Goal: Task Accomplishment & Management: Use online tool/utility

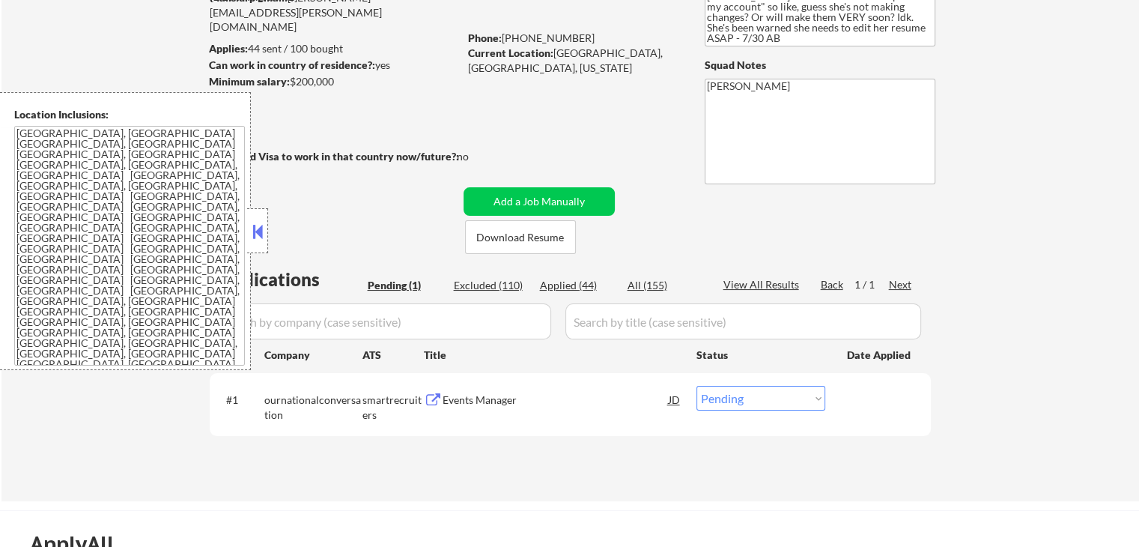
scroll to position [225, 0]
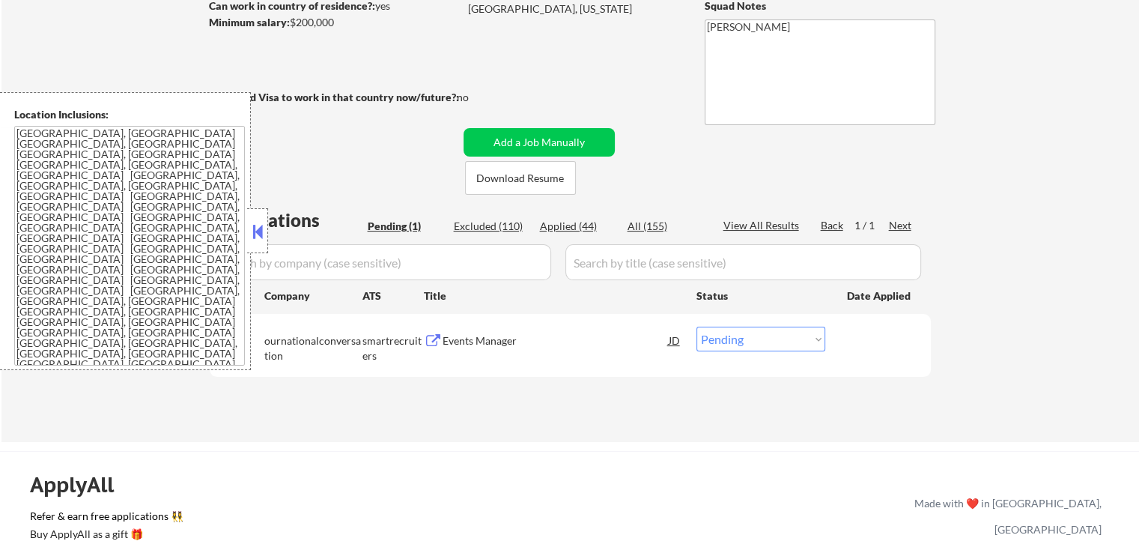
click at [256, 237] on button at bounding box center [257, 231] width 16 height 22
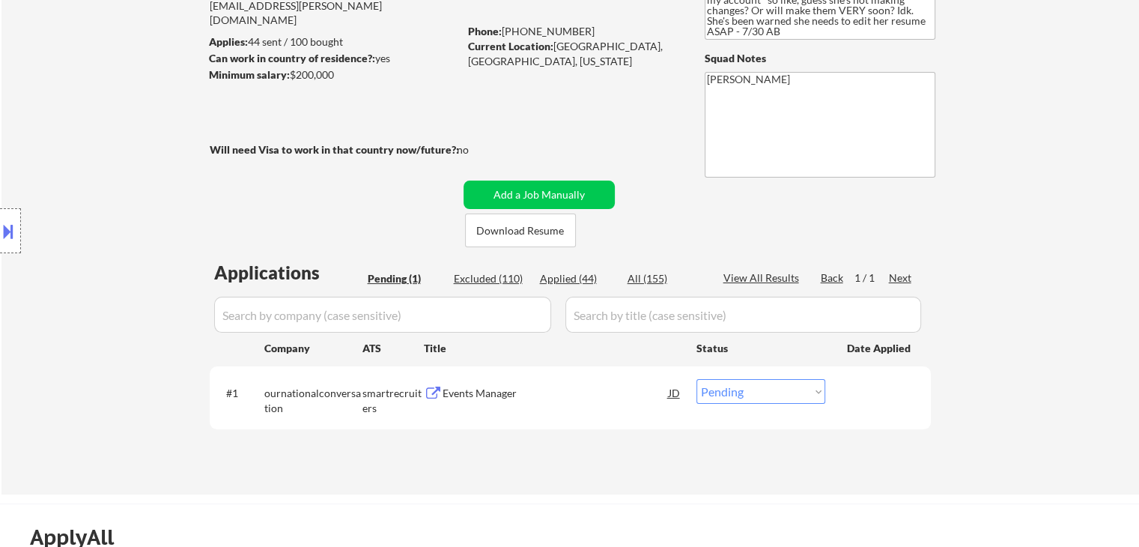
scroll to position [150, 0]
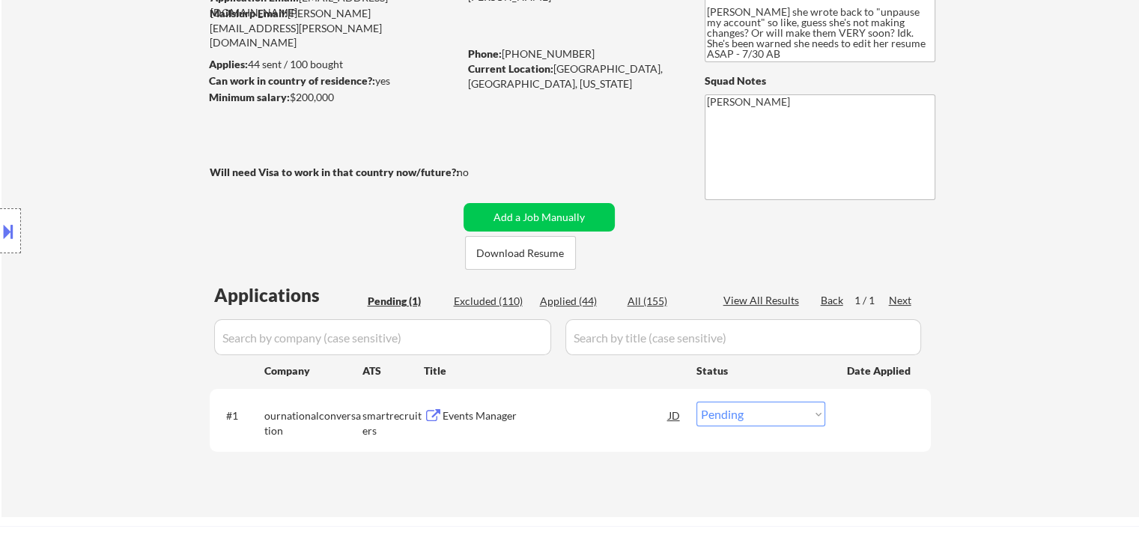
click at [491, 413] on div "Events Manager" at bounding box center [556, 415] width 226 height 15
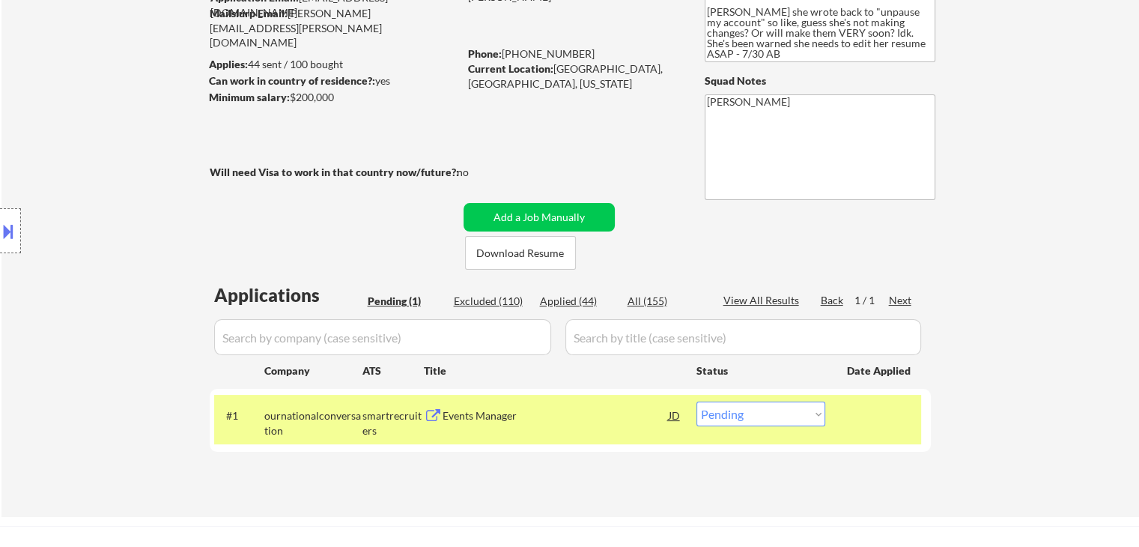
scroll to position [0, 0]
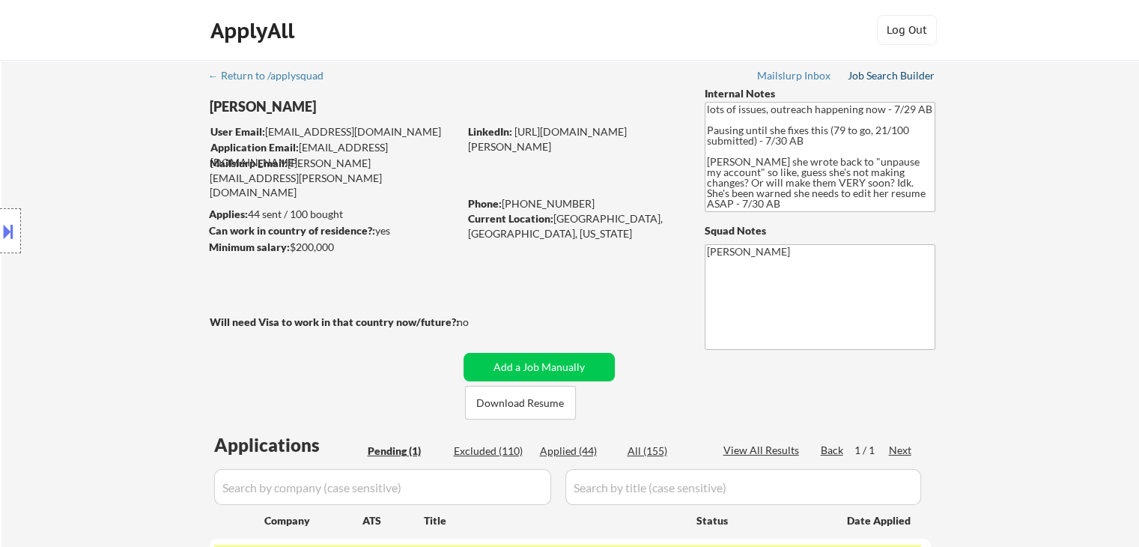
click at [877, 73] on div "Job Search Builder" at bounding box center [892, 75] width 88 height 10
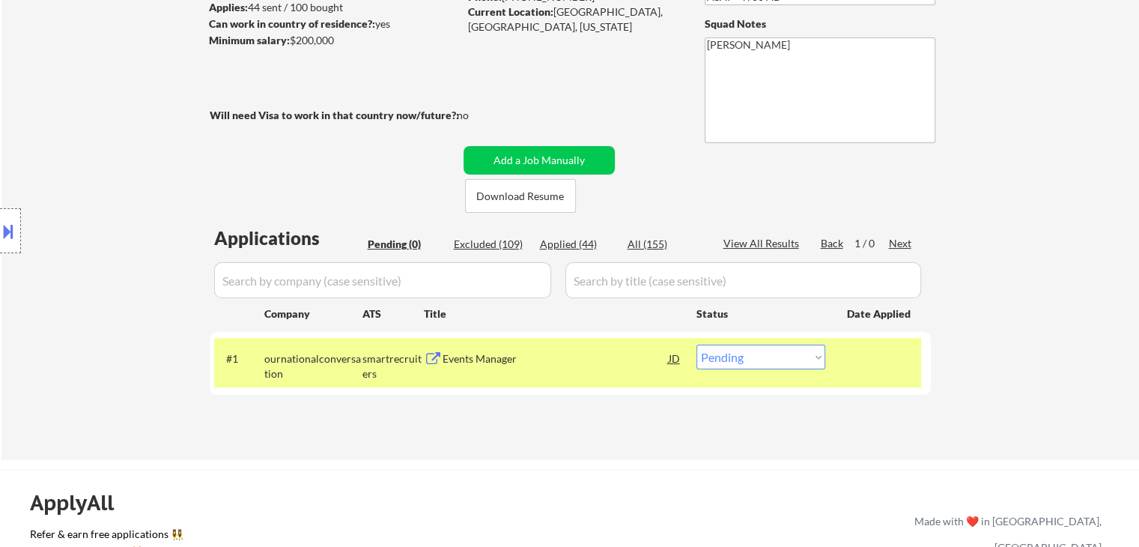
scroll to position [225, 0]
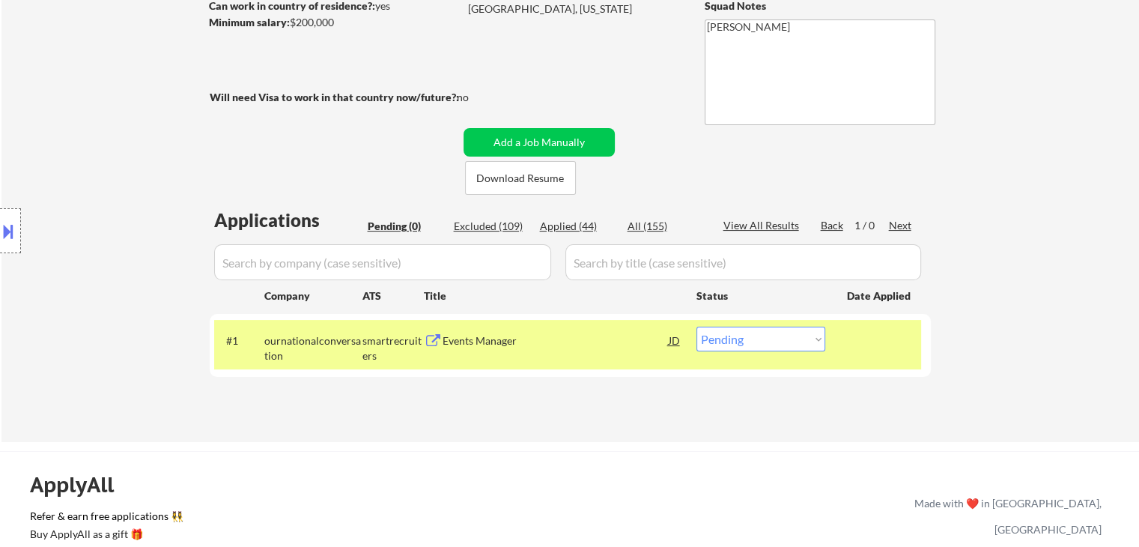
click at [784, 342] on select "Choose an option... Pending Applied Excluded (Questions) Excluded (Expired) Exc…" at bounding box center [761, 339] width 129 height 25
select select ""excluded__bad_match_""
click at [697, 327] on select "Choose an option... Pending Applied Excluded (Questions) Excluded (Expired) Exc…" at bounding box center [761, 339] width 129 height 25
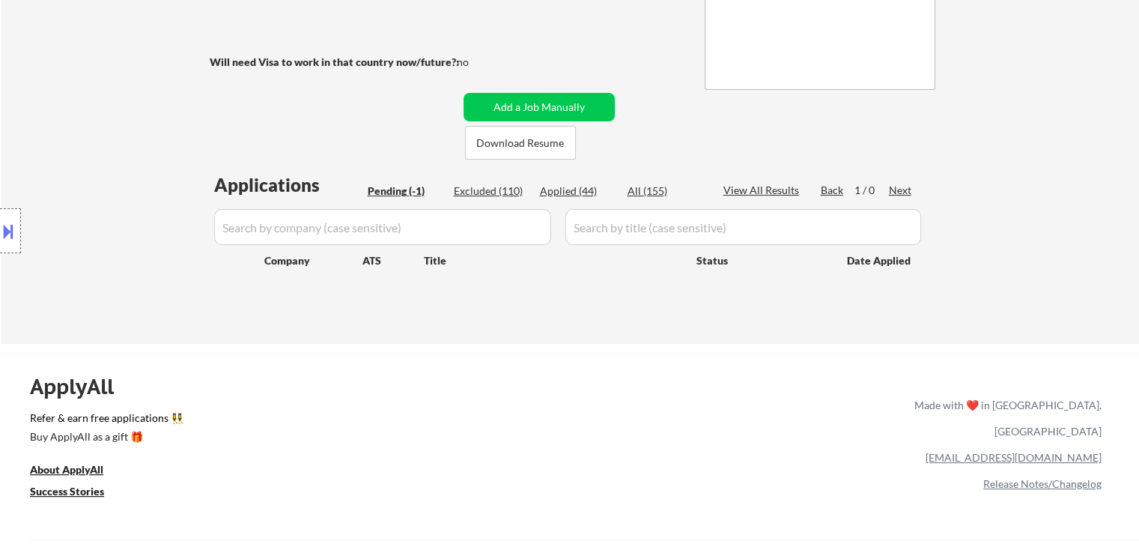
scroll to position [375, 0]
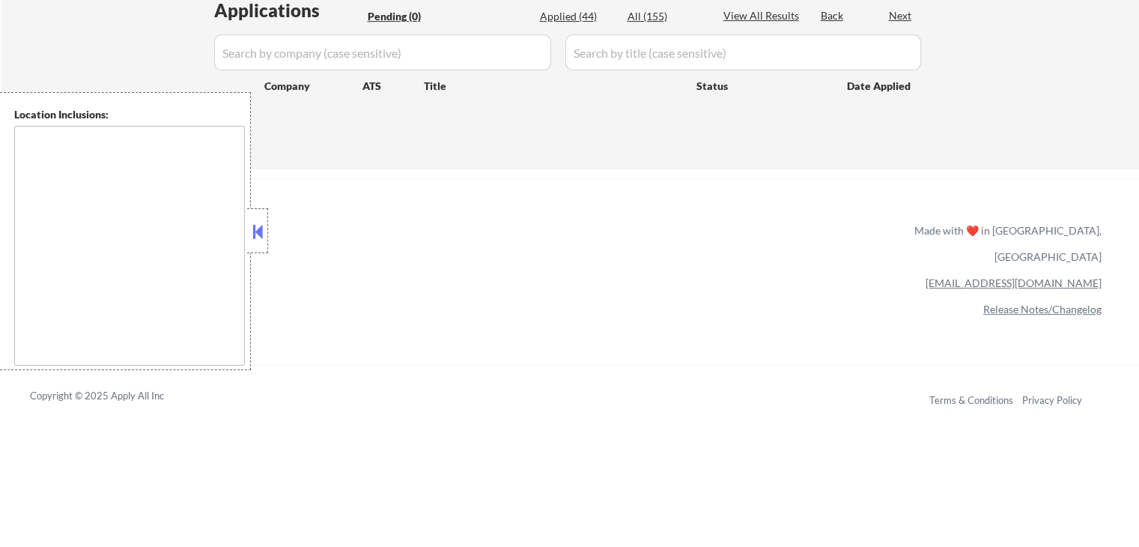
scroll to position [375, 0]
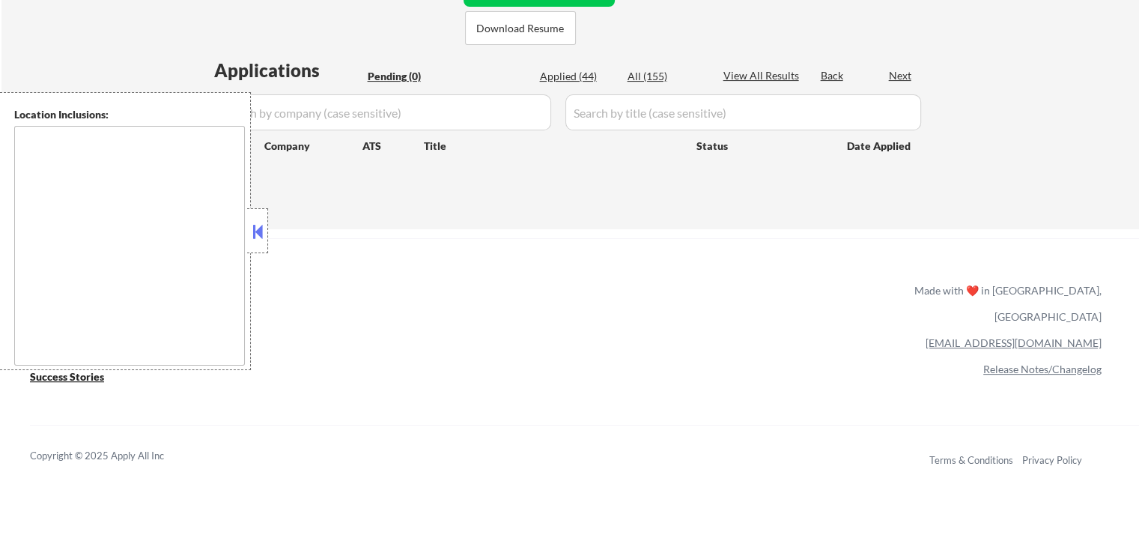
type textarea "[GEOGRAPHIC_DATA], [GEOGRAPHIC_DATA] [GEOGRAPHIC_DATA], [GEOGRAPHIC_DATA] [GEOG…"
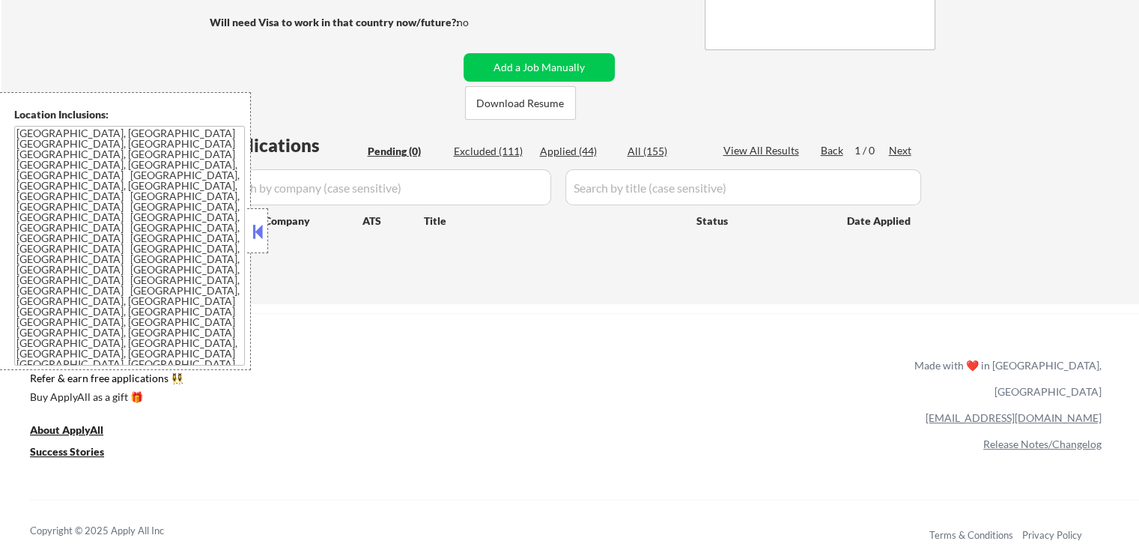
click at [258, 242] on button at bounding box center [257, 231] width 16 height 22
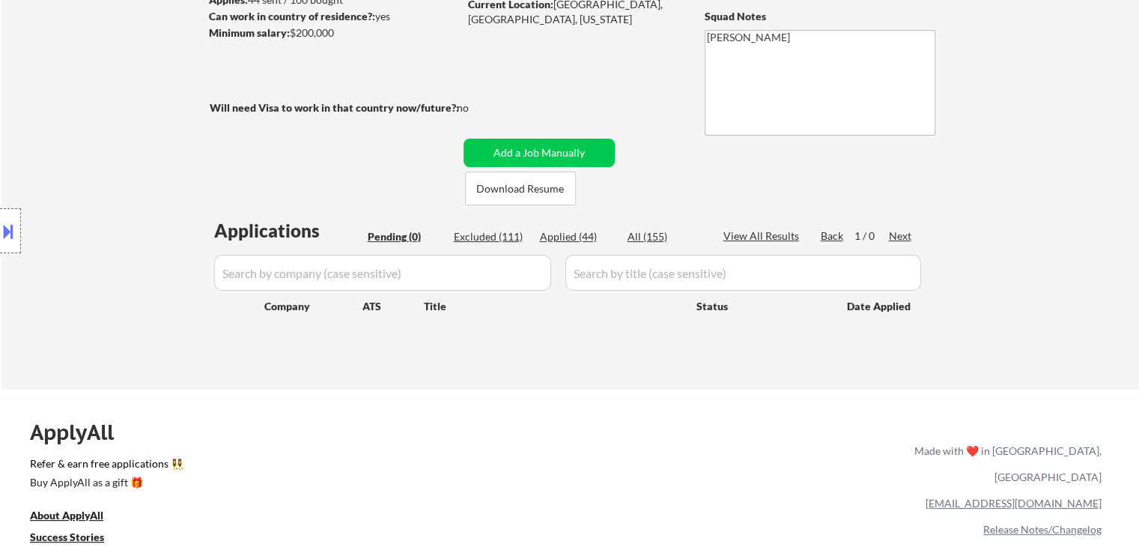
scroll to position [150, 0]
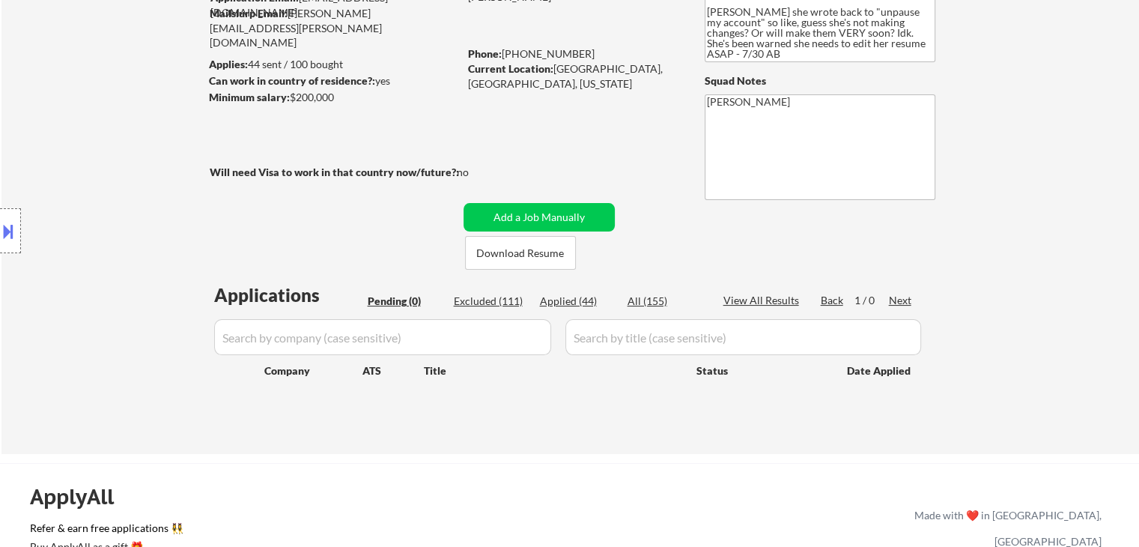
click at [221, 227] on div "Location Inclusions: [GEOGRAPHIC_DATA], [GEOGRAPHIC_DATA] [GEOGRAPHIC_DATA], [G…" at bounding box center [134, 231] width 268 height 278
